Goal: Information Seeking & Learning: Find specific fact

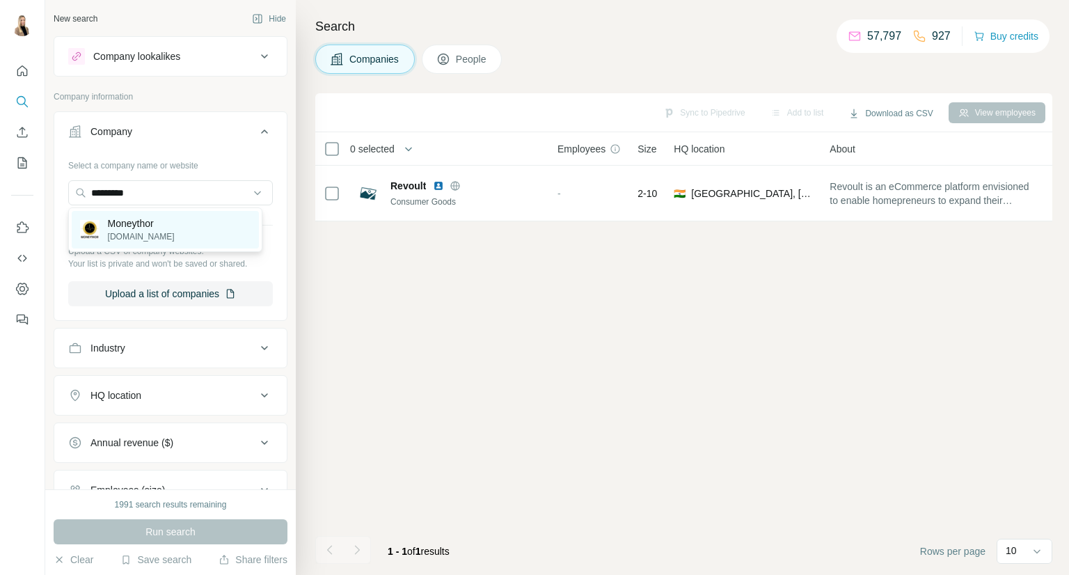
type input "*********"
click at [174, 221] on div "Moneythor [DOMAIN_NAME]" at bounding box center [165, 230] width 187 height 38
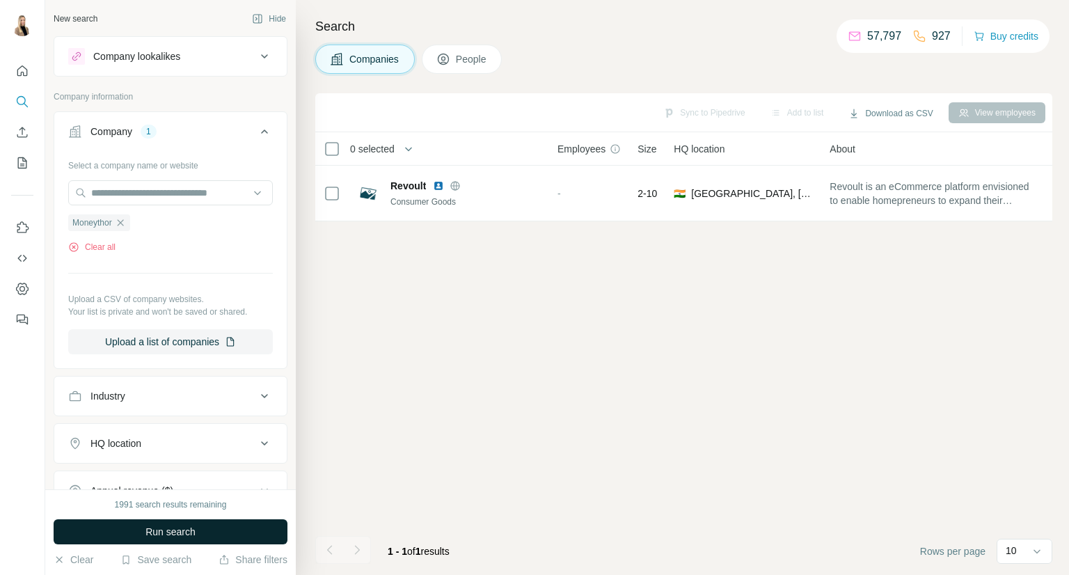
click at [154, 525] on span "Run search" at bounding box center [170, 532] width 50 height 14
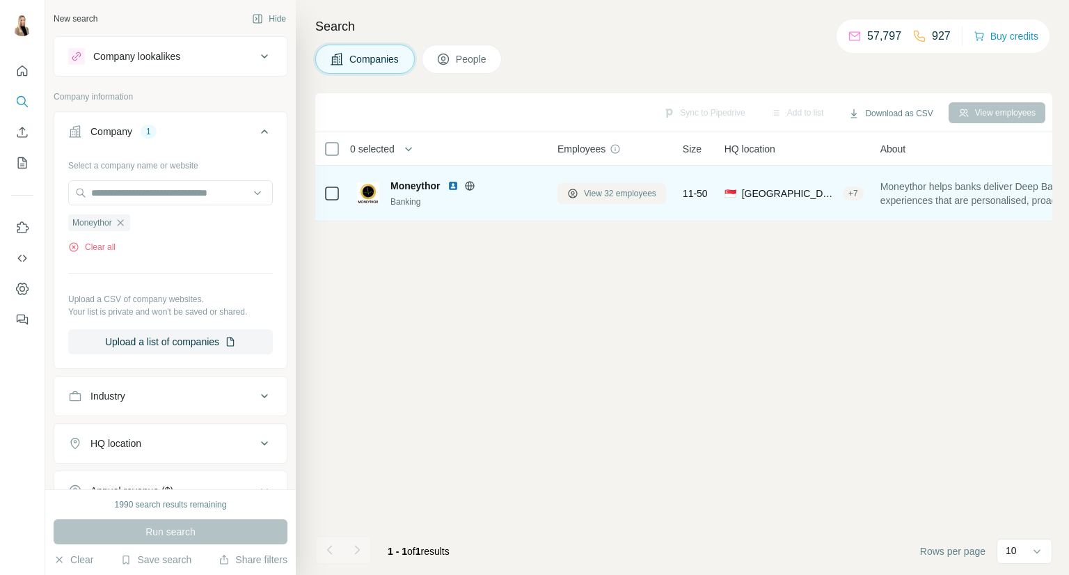
click at [623, 193] on span "View 32 employees" at bounding box center [620, 193] width 72 height 13
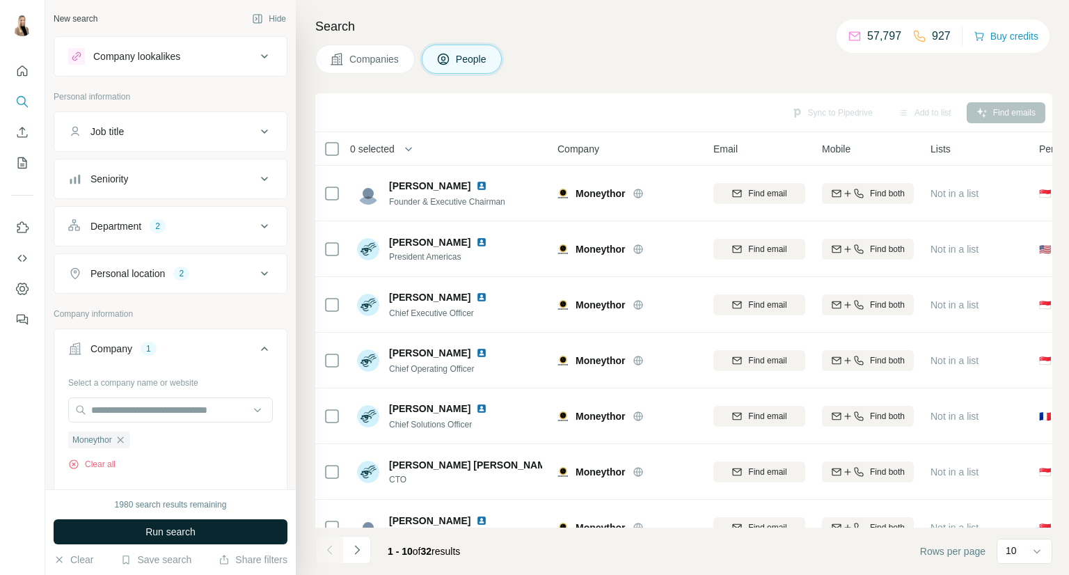
click at [143, 529] on button "Run search" at bounding box center [171, 531] width 234 height 25
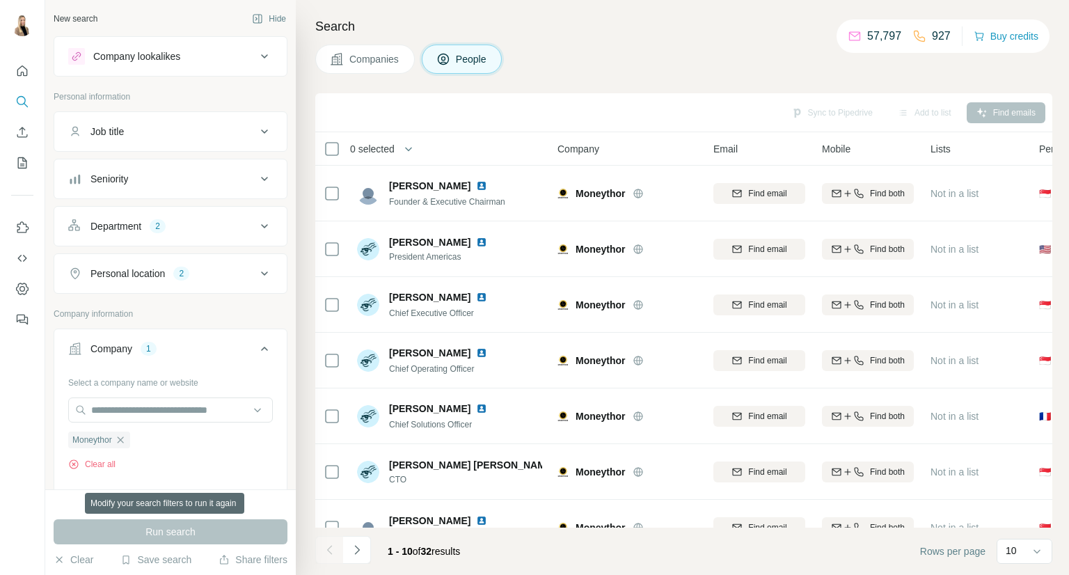
click at [237, 271] on div "Personal location 2" at bounding box center [162, 273] width 188 height 14
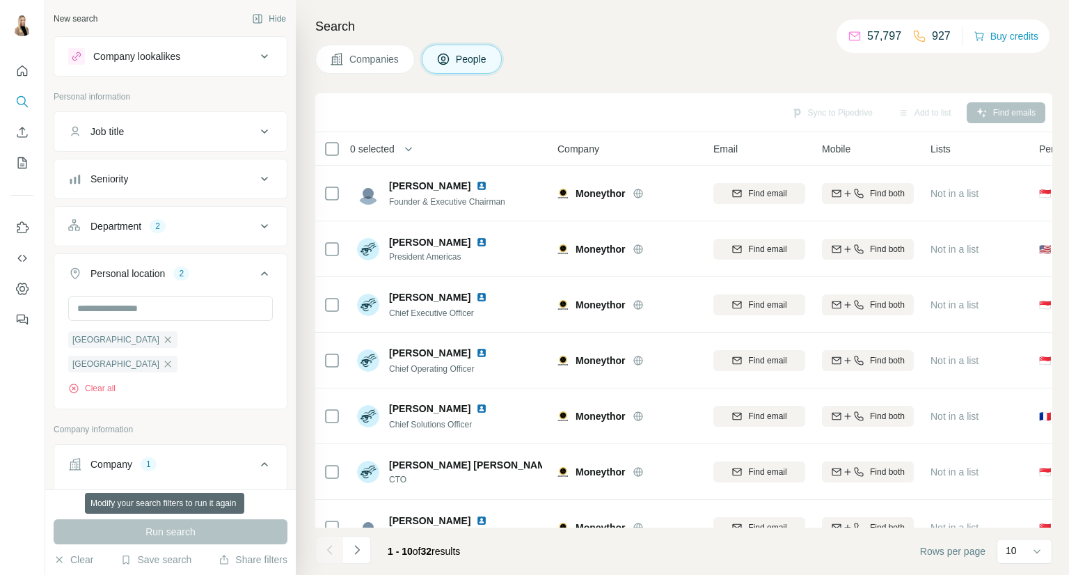
click at [237, 271] on div "Personal location 2" at bounding box center [162, 273] width 188 height 14
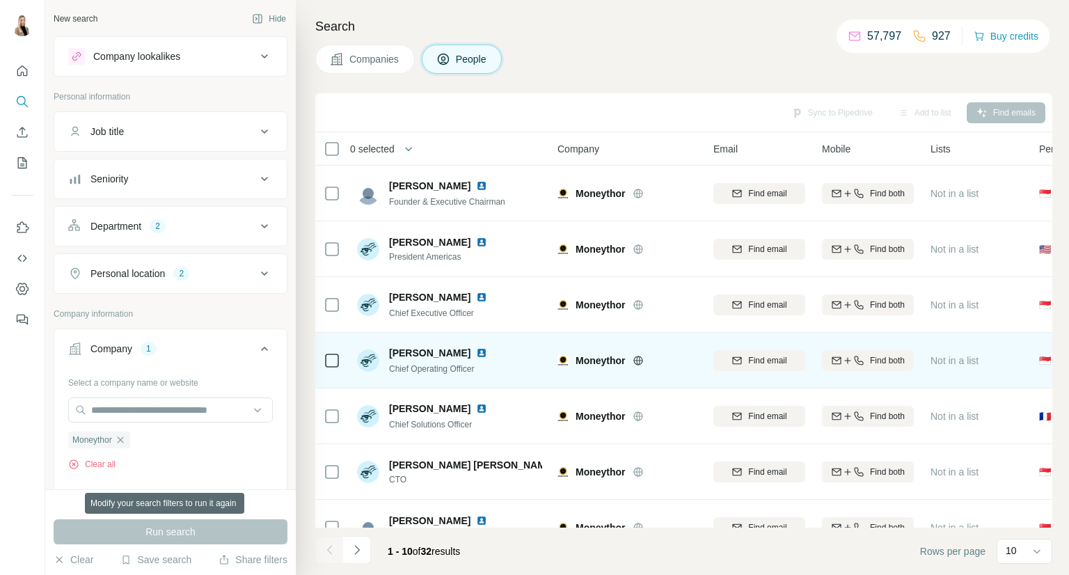
click at [479, 356] on img at bounding box center [481, 352] width 11 height 11
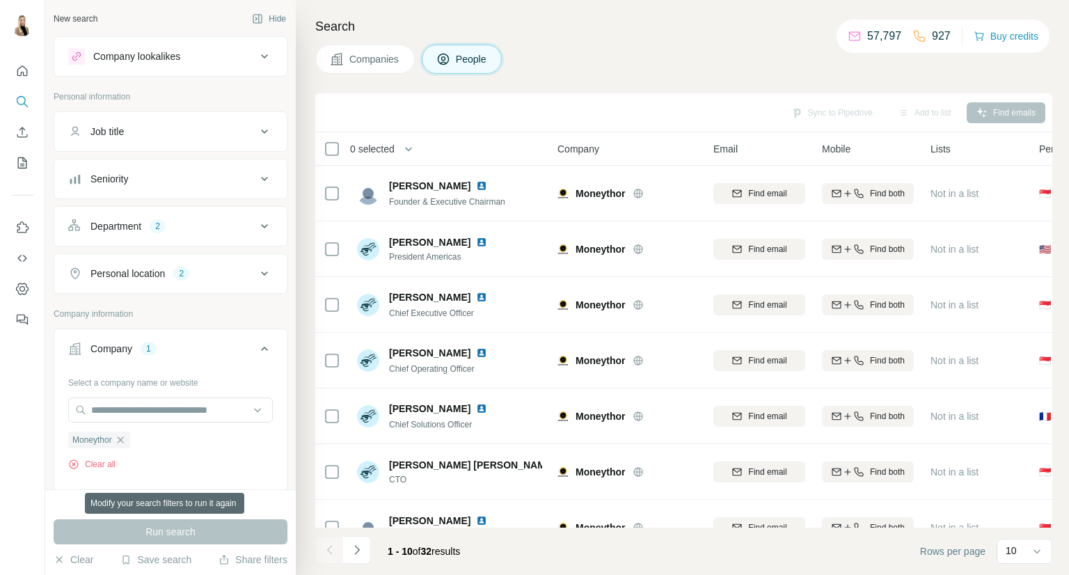
click at [256, 228] on icon at bounding box center [264, 226] width 17 height 17
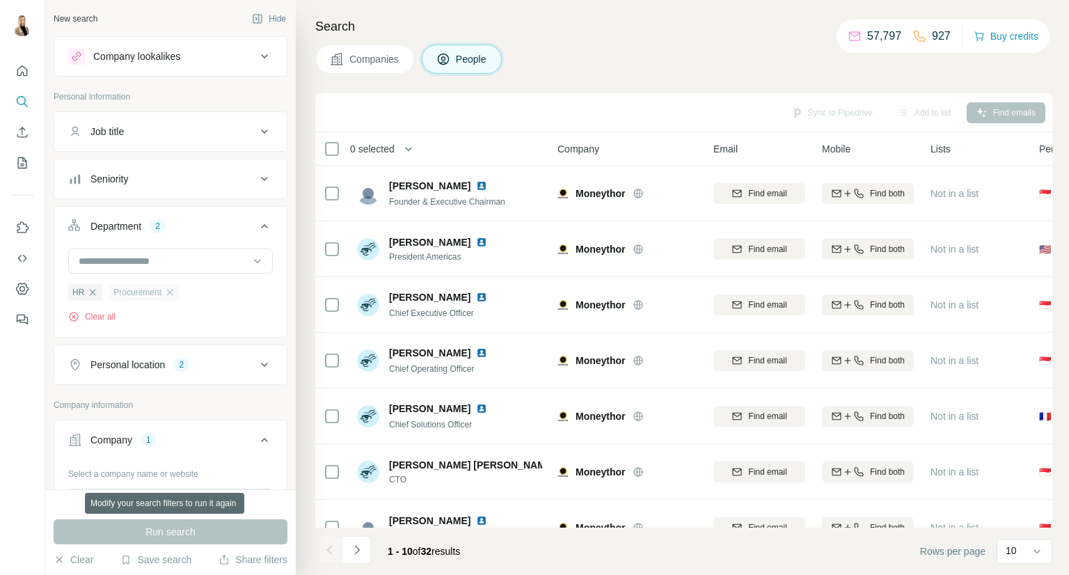
click at [174, 285] on div "Procurement" at bounding box center [144, 292] width 70 height 17
click at [95, 287] on icon "button" at bounding box center [92, 292] width 11 height 11
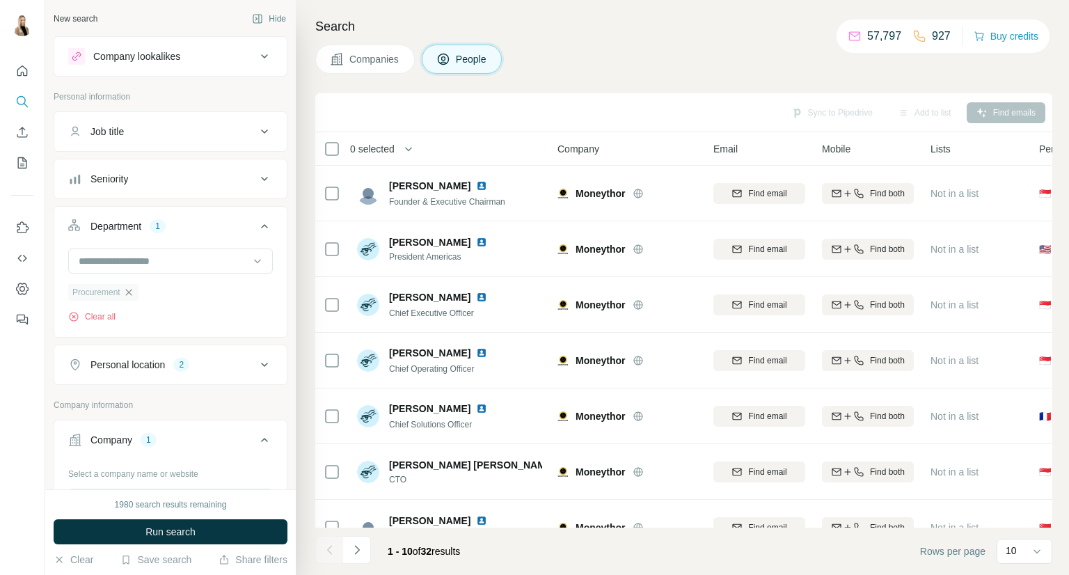
click at [134, 291] on icon "button" at bounding box center [128, 292] width 11 height 11
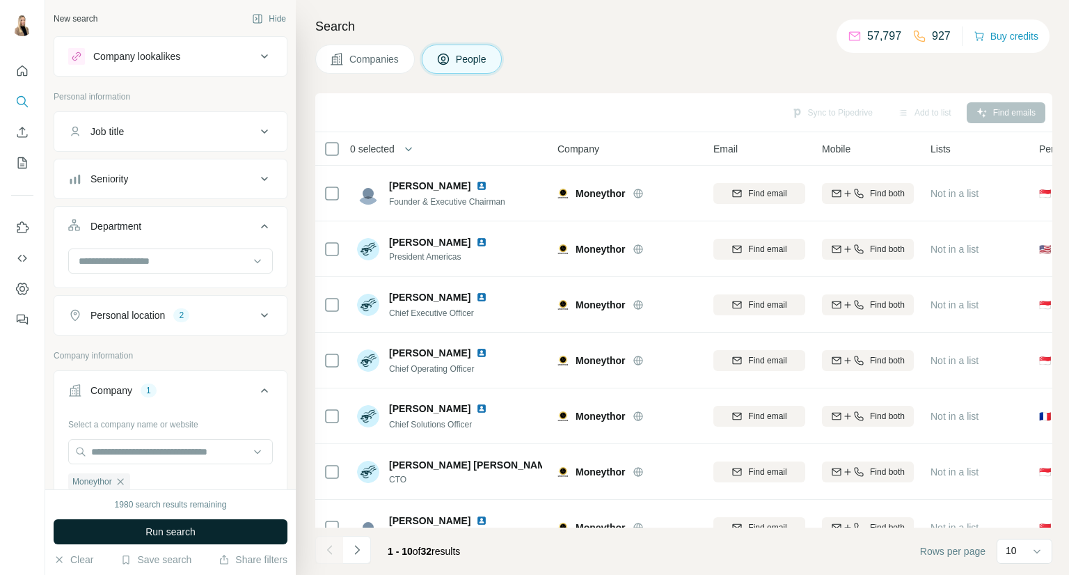
click at [161, 534] on span "Run search" at bounding box center [170, 532] width 50 height 14
